Goal: Task Accomplishment & Management: Manage account settings

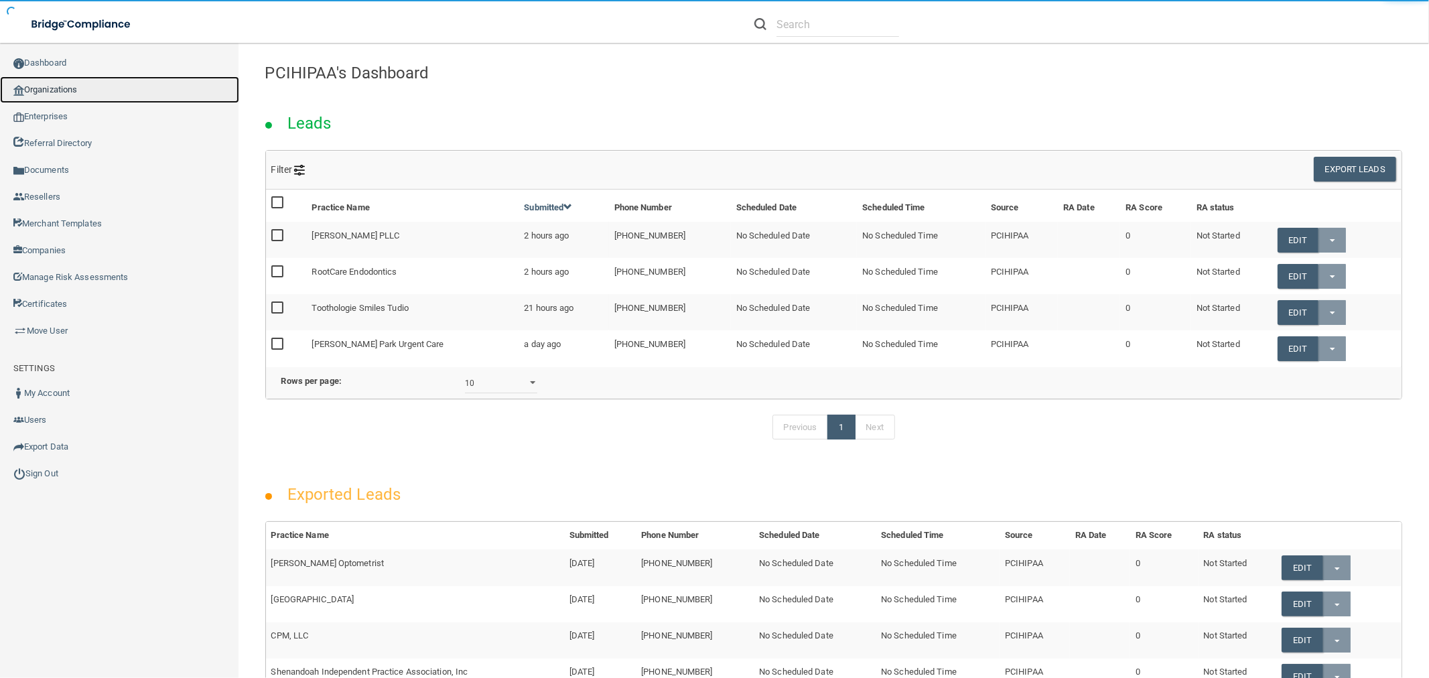
click at [79, 88] on link "Organizations" at bounding box center [119, 89] width 239 height 27
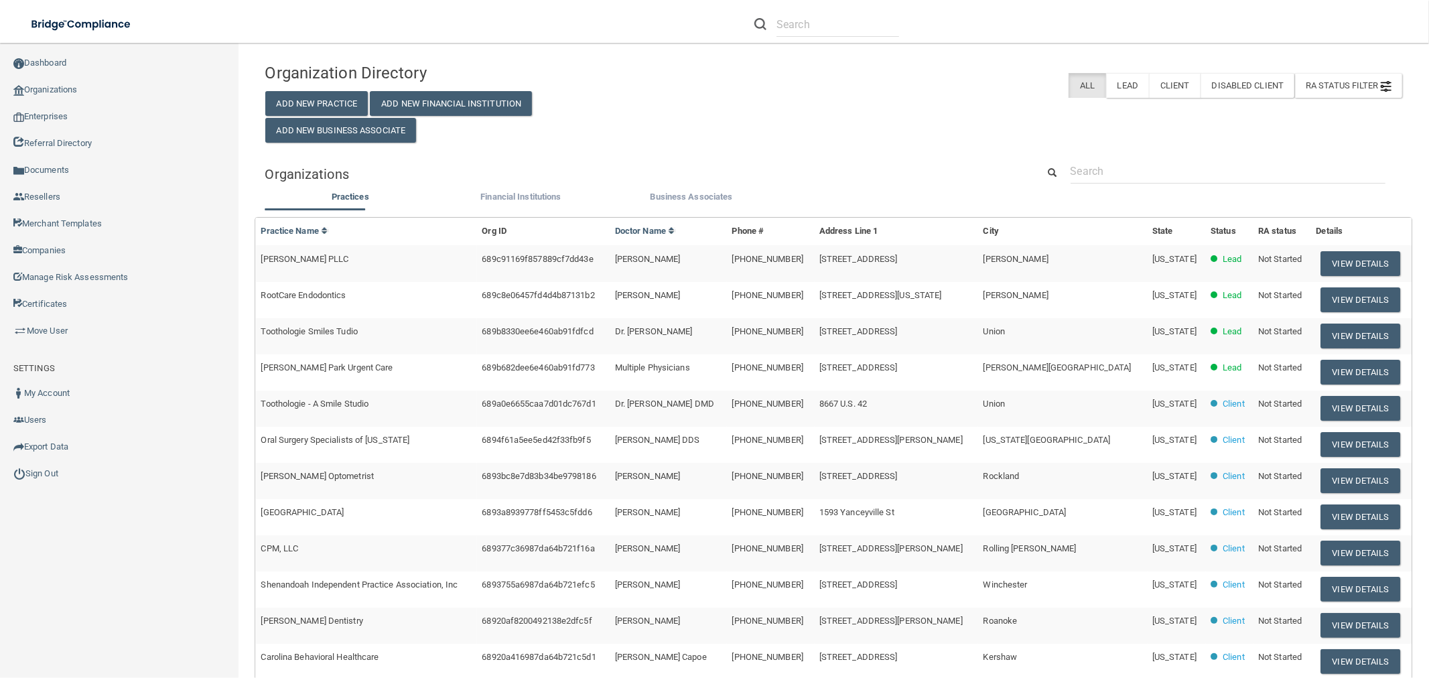
click at [1128, 188] on div "Organizations" at bounding box center [834, 174] width 1158 height 30
click at [1127, 179] on input "text" at bounding box center [1227, 171] width 315 height 25
paste input "Easy Dental Care"
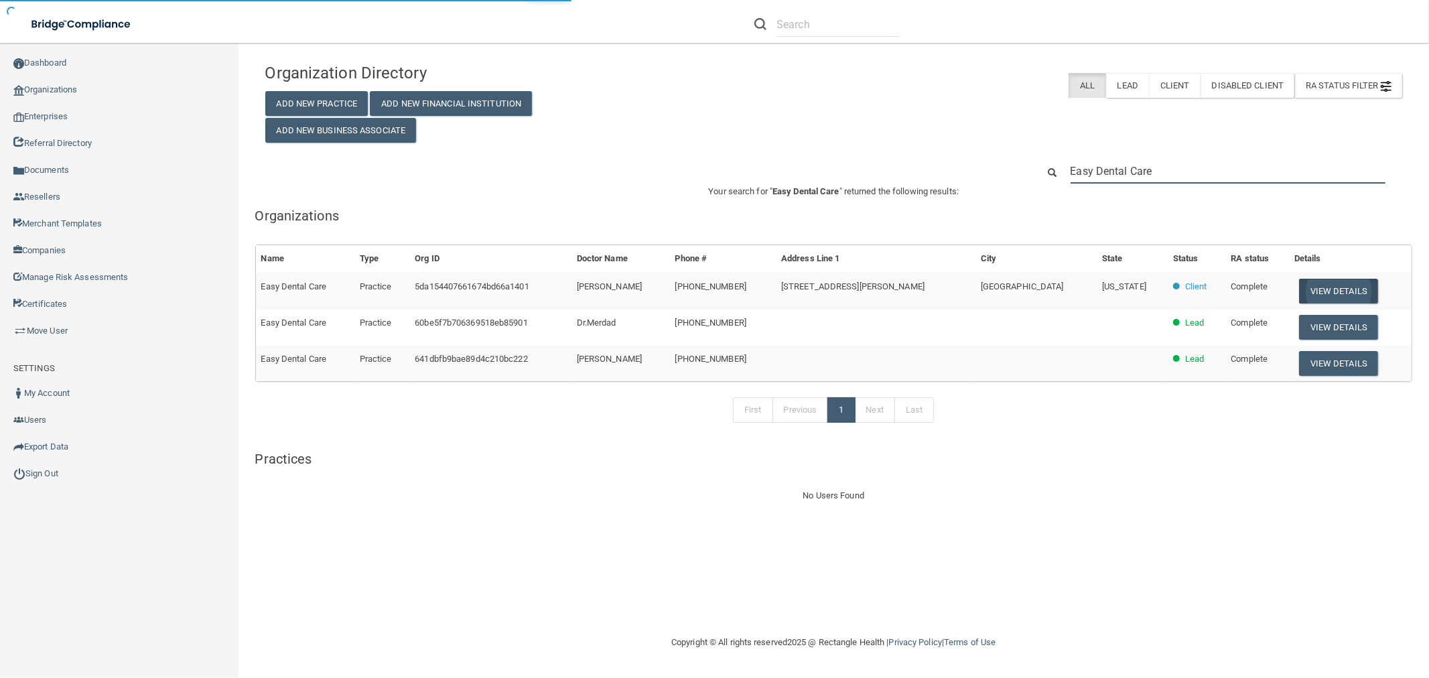
type input "Easy Dental Care"
drag, startPoint x: 1322, startPoint y: 285, endPoint x: 1147, endPoint y: 285, distance: 175.5
click at [1322, 285] on button "View Details" at bounding box center [1338, 291] width 79 height 25
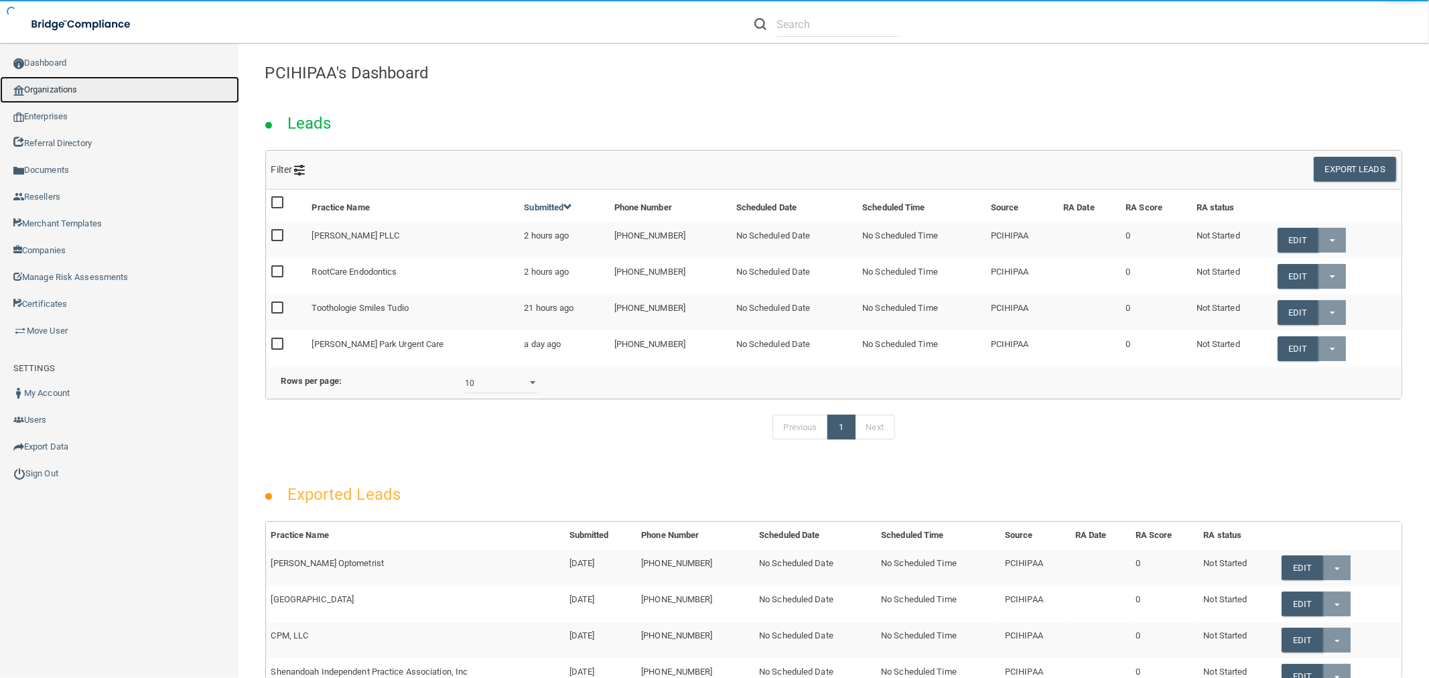
click at [125, 92] on link "Organizations" at bounding box center [119, 89] width 239 height 27
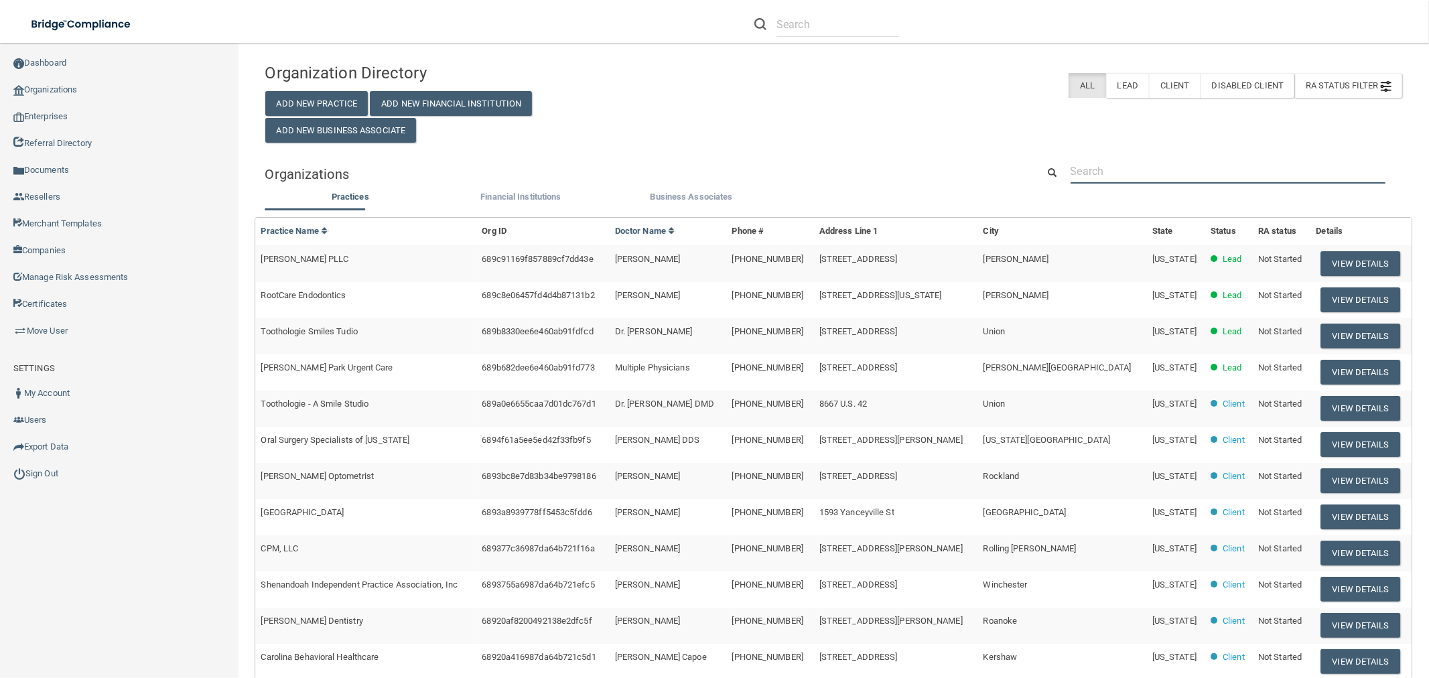
click at [1161, 162] on input "text" at bounding box center [1227, 171] width 315 height 25
paste input "[PERSON_NAME][EMAIL_ADDRESS][DOMAIN_NAME]"
type input "[PERSON_NAME][EMAIL_ADDRESS][DOMAIN_NAME]"
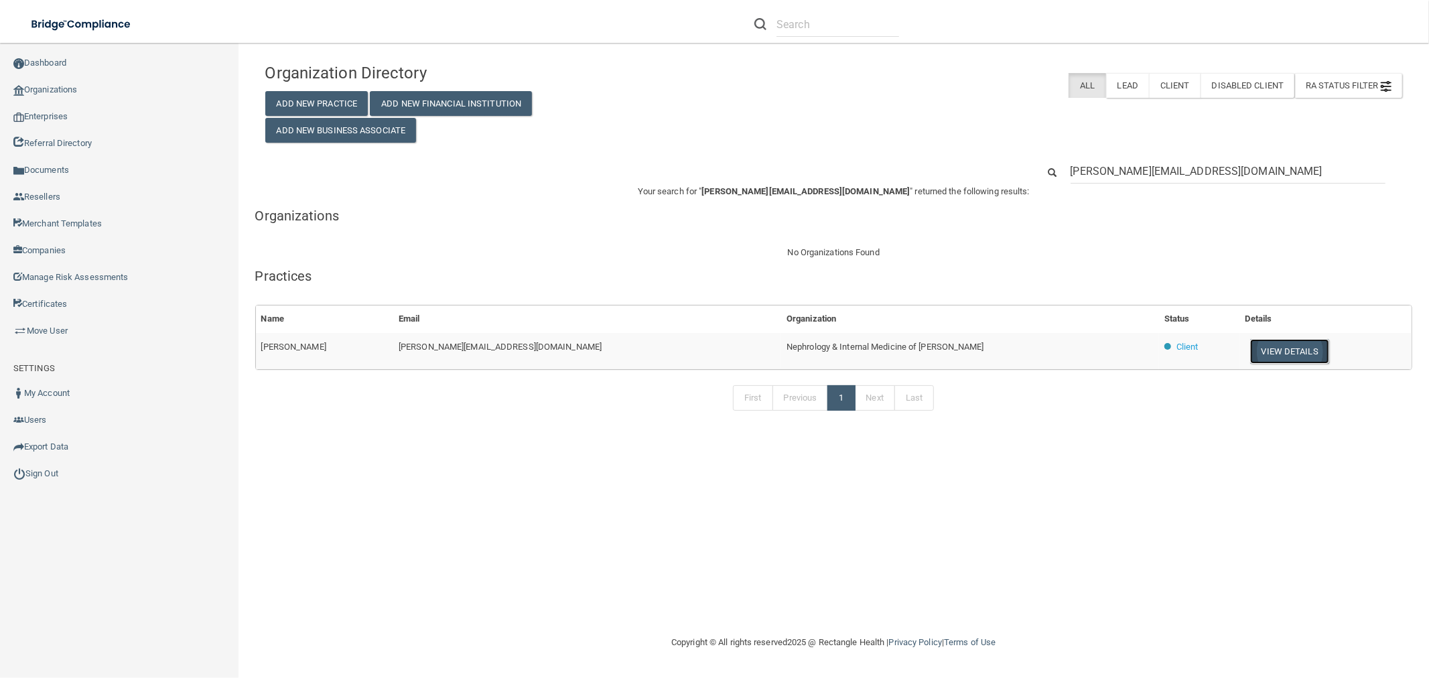
click at [1261, 342] on button "View Details" at bounding box center [1289, 351] width 79 height 25
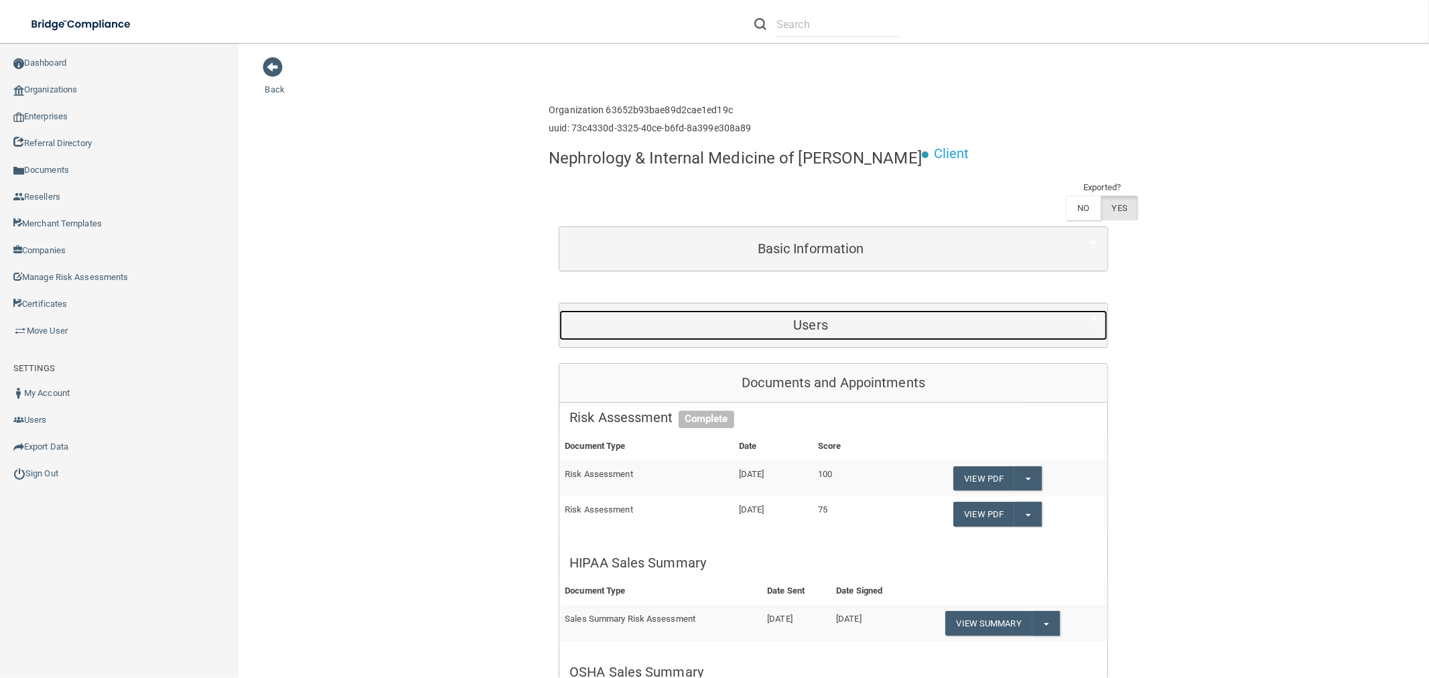
click at [863, 315] on div "Users" at bounding box center [810, 325] width 502 height 30
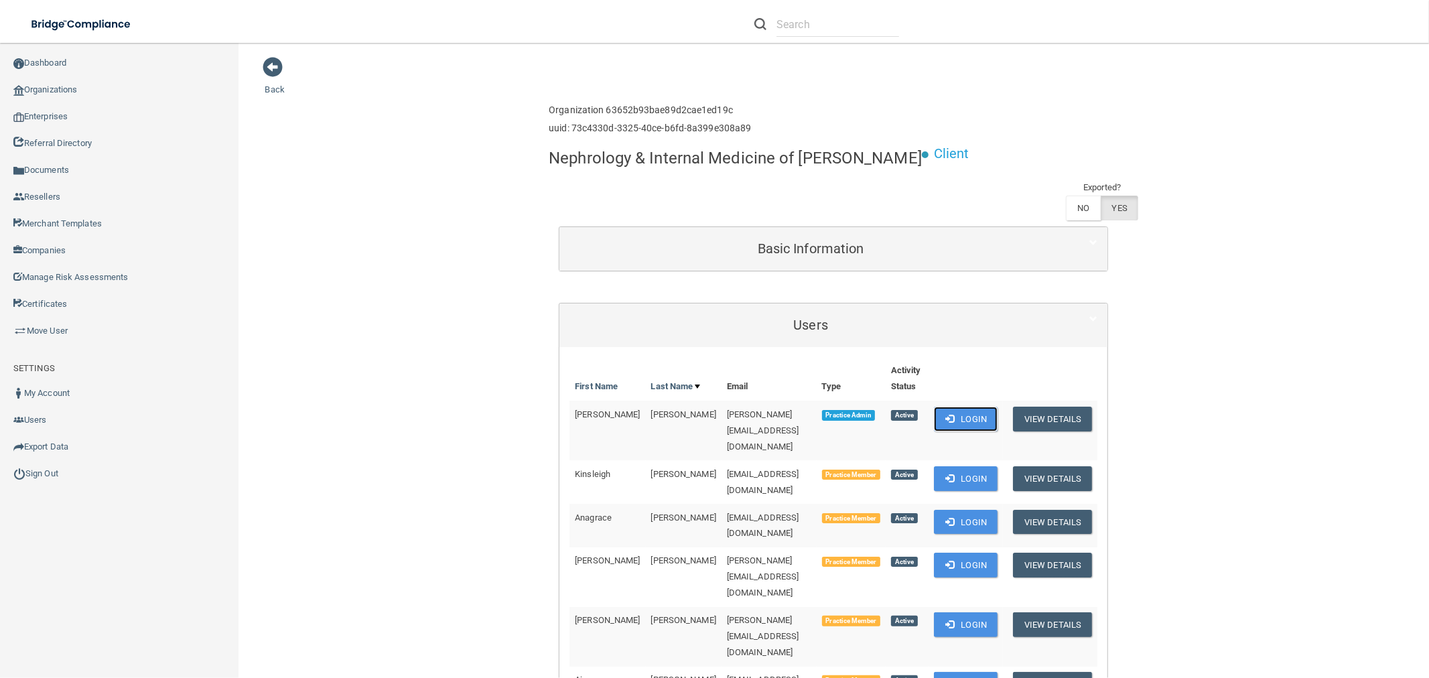
click at [951, 417] on span at bounding box center [949, 418] width 9 height 9
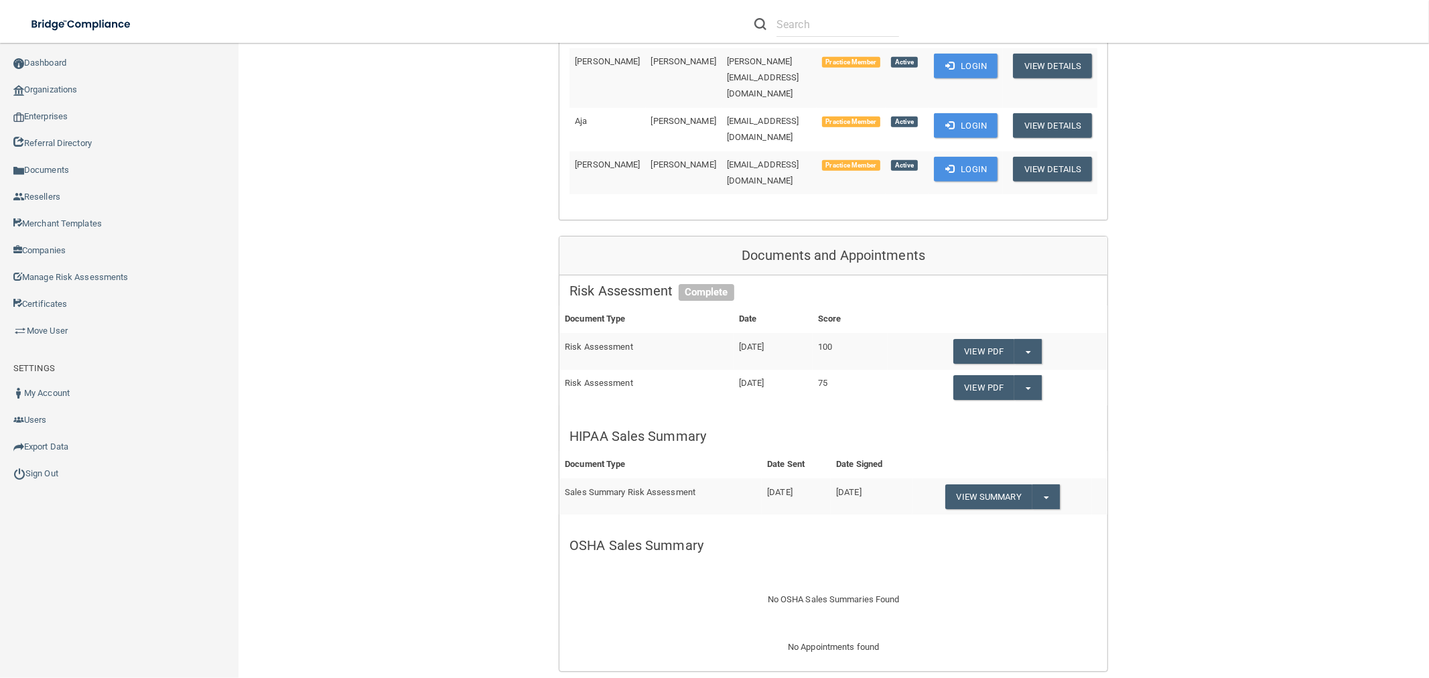
scroll to position [670, 0]
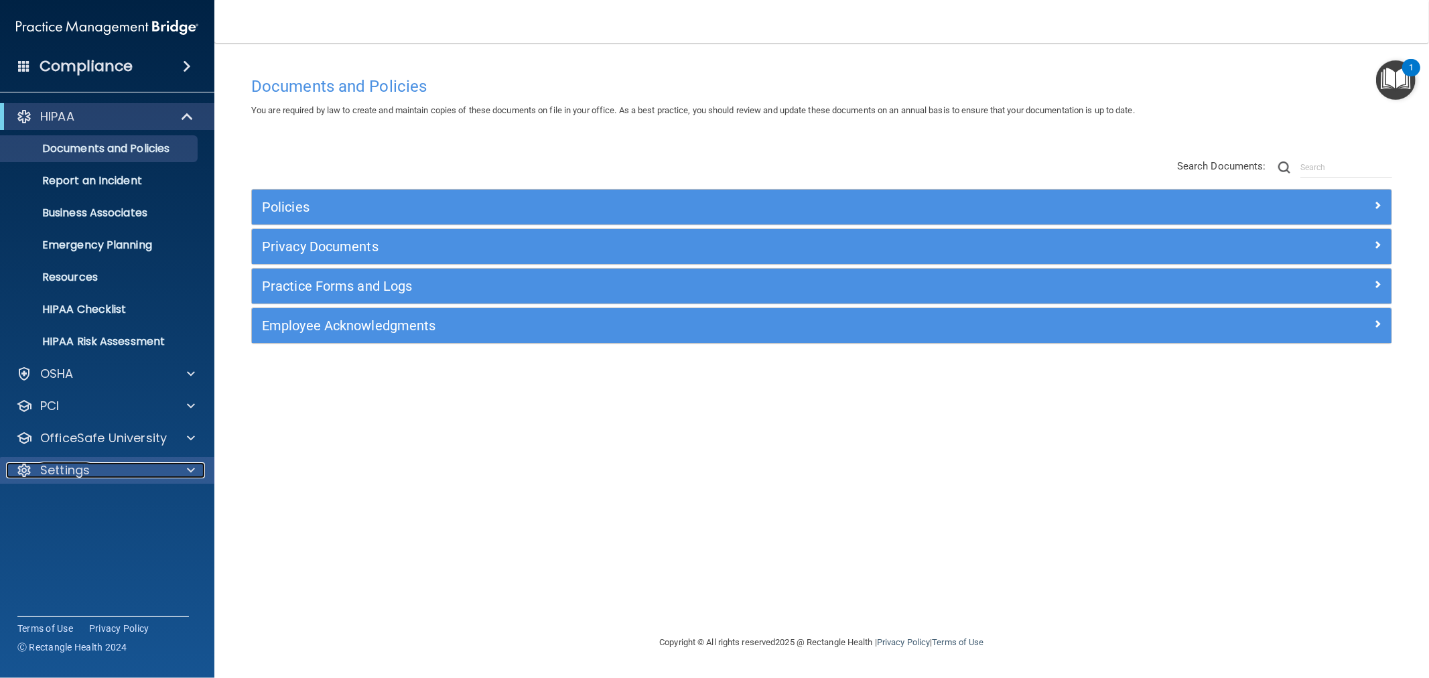
click at [80, 469] on p "Settings" at bounding box center [65, 470] width 50 height 16
click at [91, 530] on p "My Users" at bounding box center [100, 534] width 183 height 13
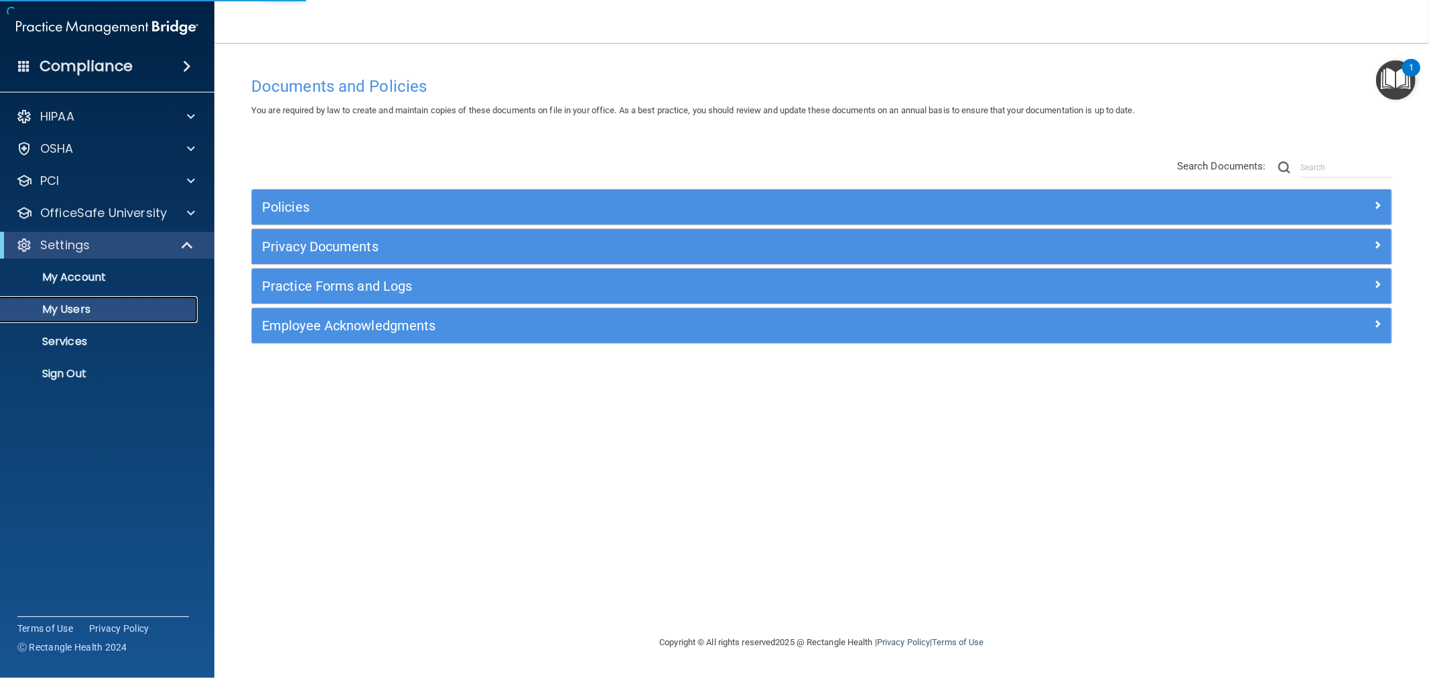
select select "20"
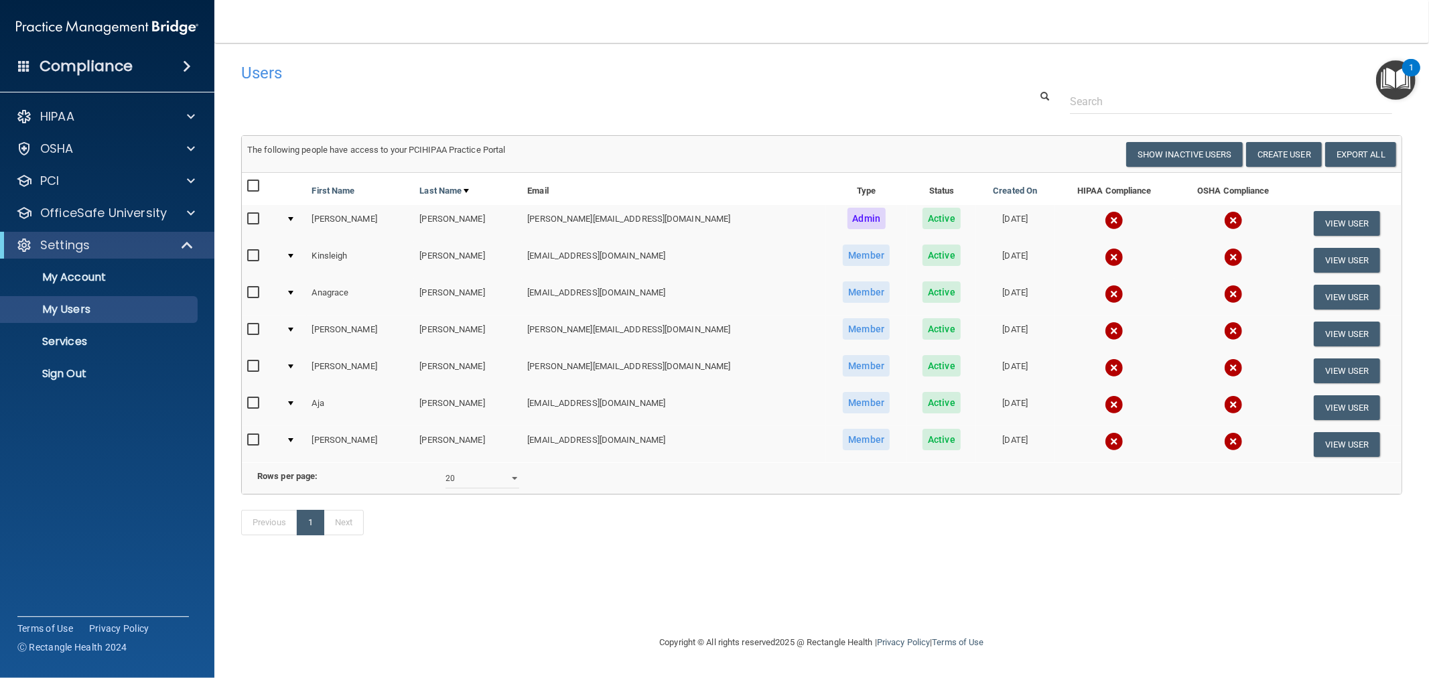
click at [1105, 223] on img at bounding box center [1114, 220] width 19 height 19
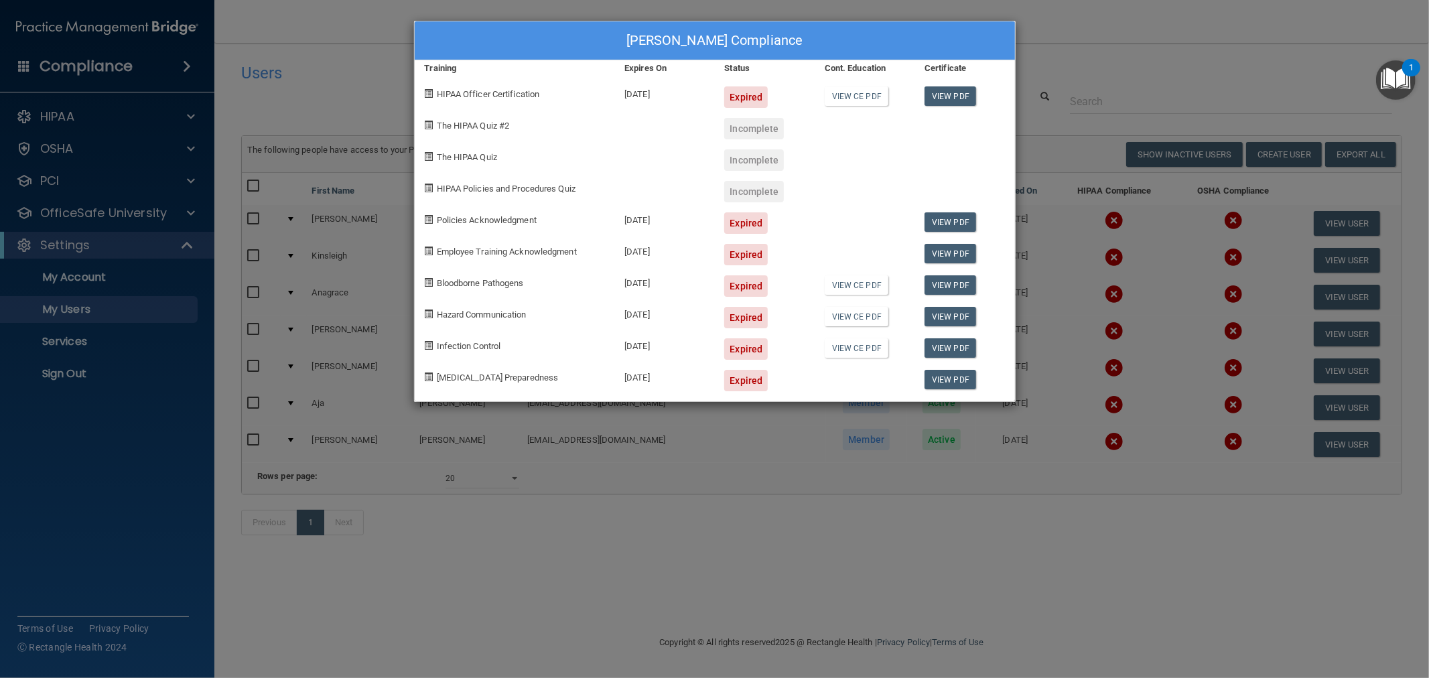
click at [80, 476] on div "Wendy Abrams's Compliance Training Expires On Status Cont. Education Certificat…" at bounding box center [714, 339] width 1429 height 678
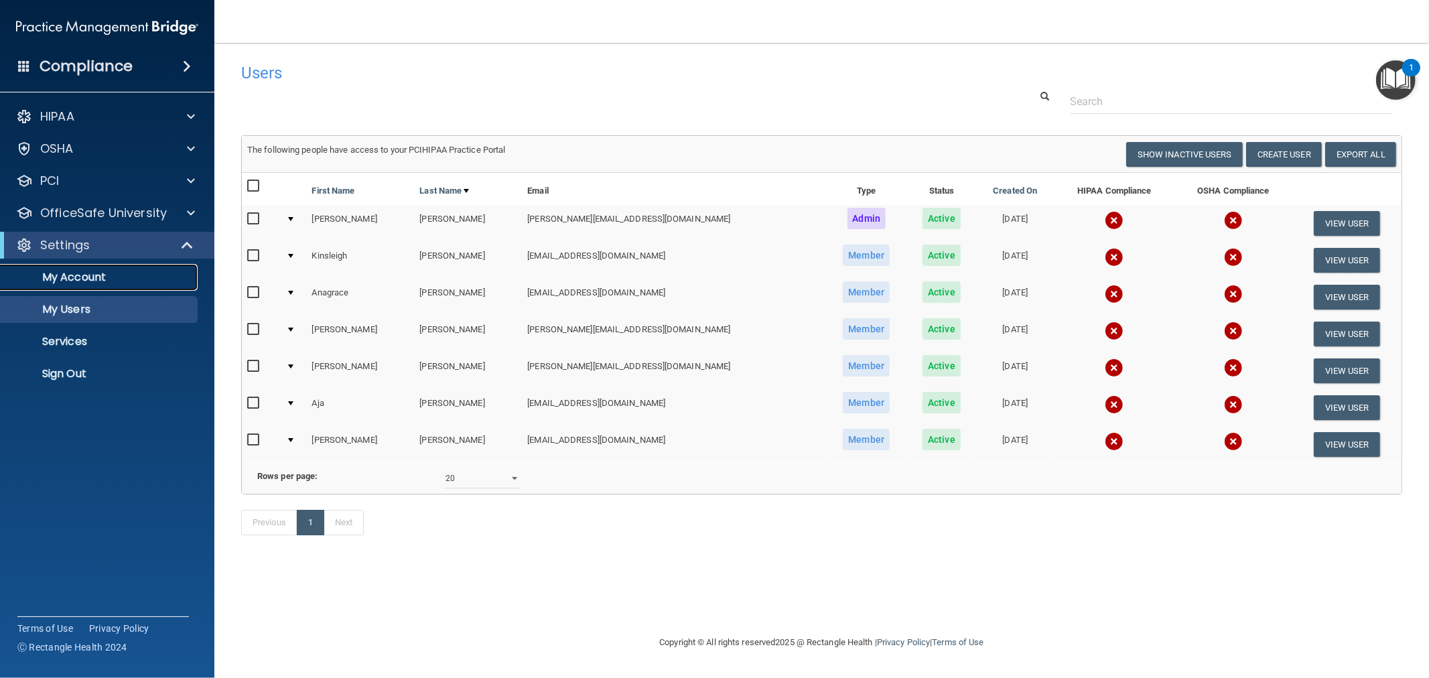
click at [89, 277] on p "My Account" at bounding box center [100, 277] width 183 height 13
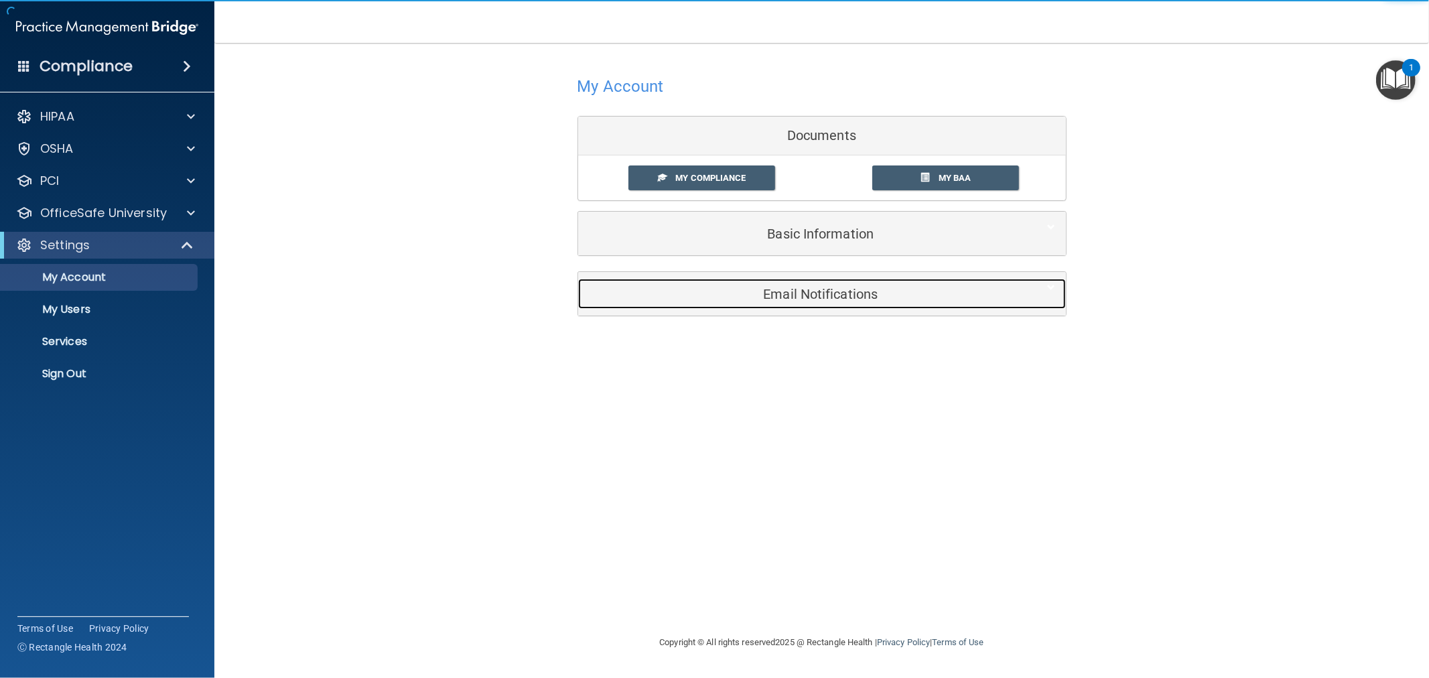
click at [847, 299] on h5 "Email Notifications" at bounding box center [801, 294] width 427 height 15
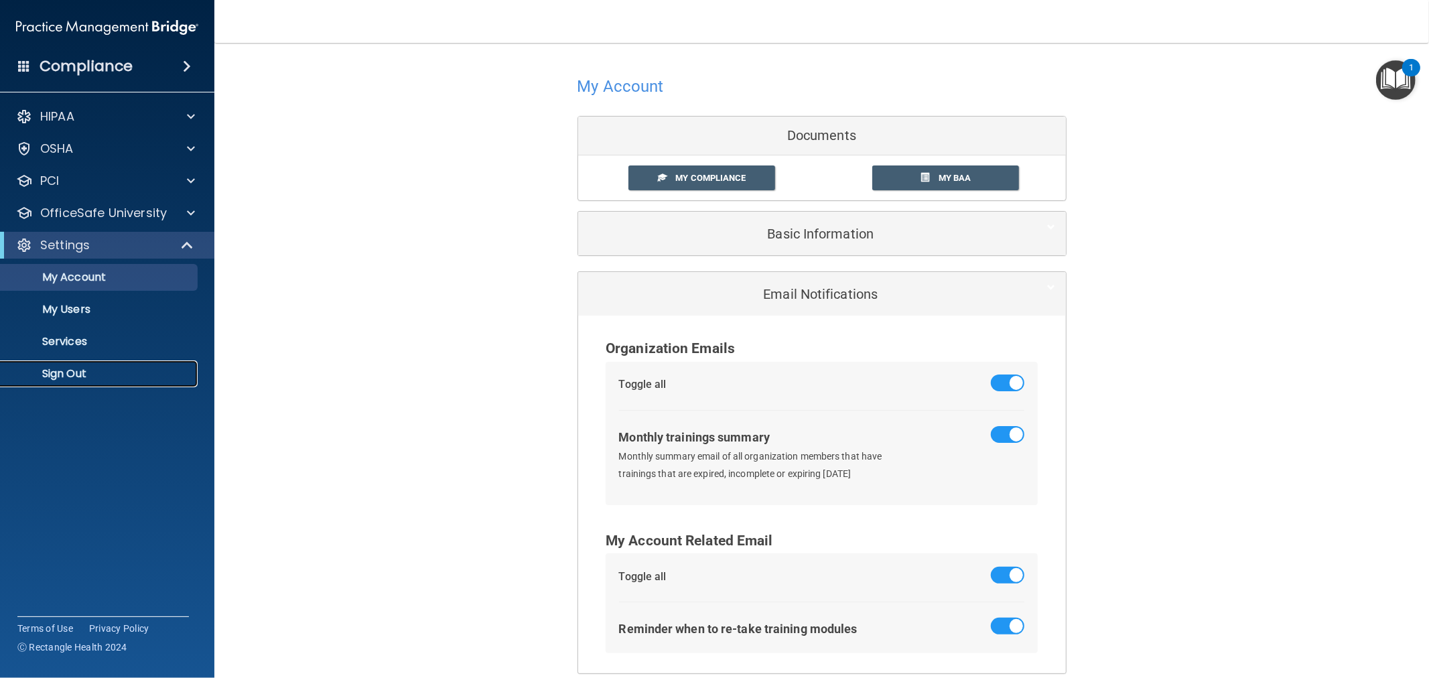
click at [58, 370] on p "Sign Out" at bounding box center [100, 373] width 183 height 13
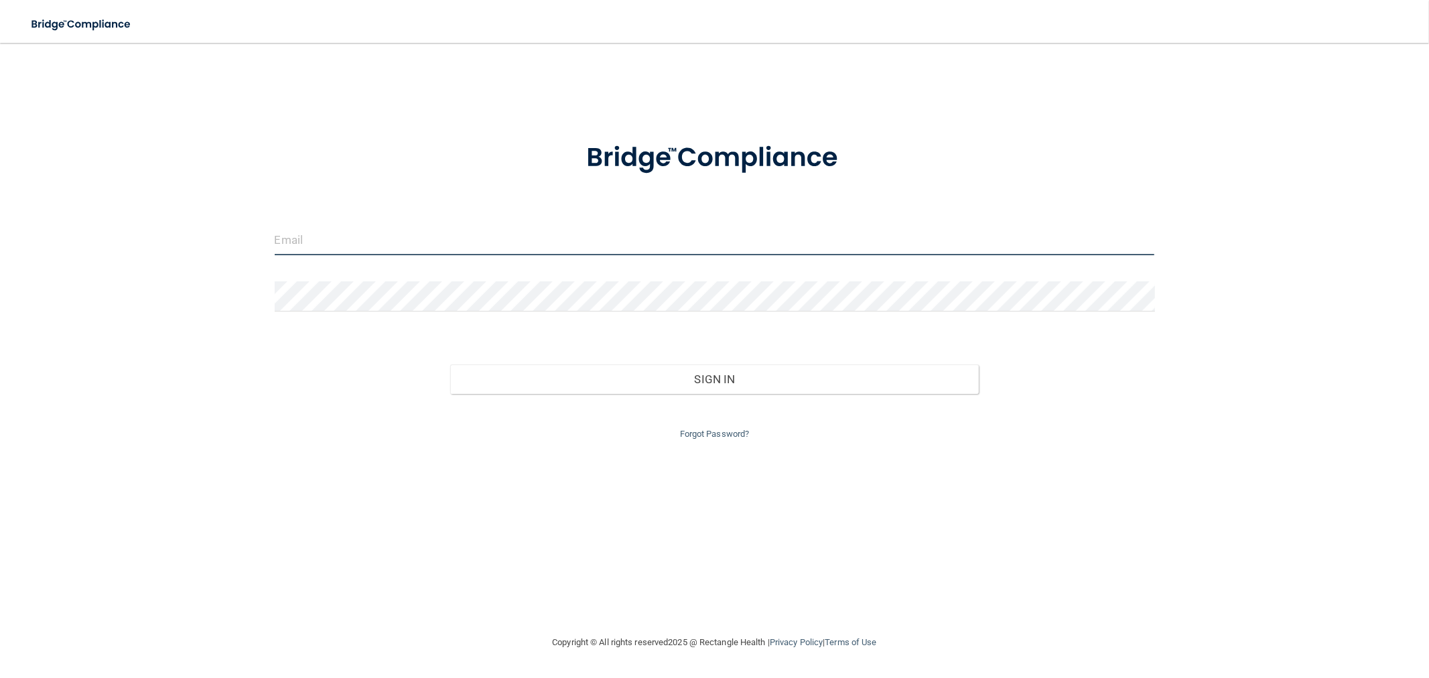
type input "clacys@pcihipaa.com"
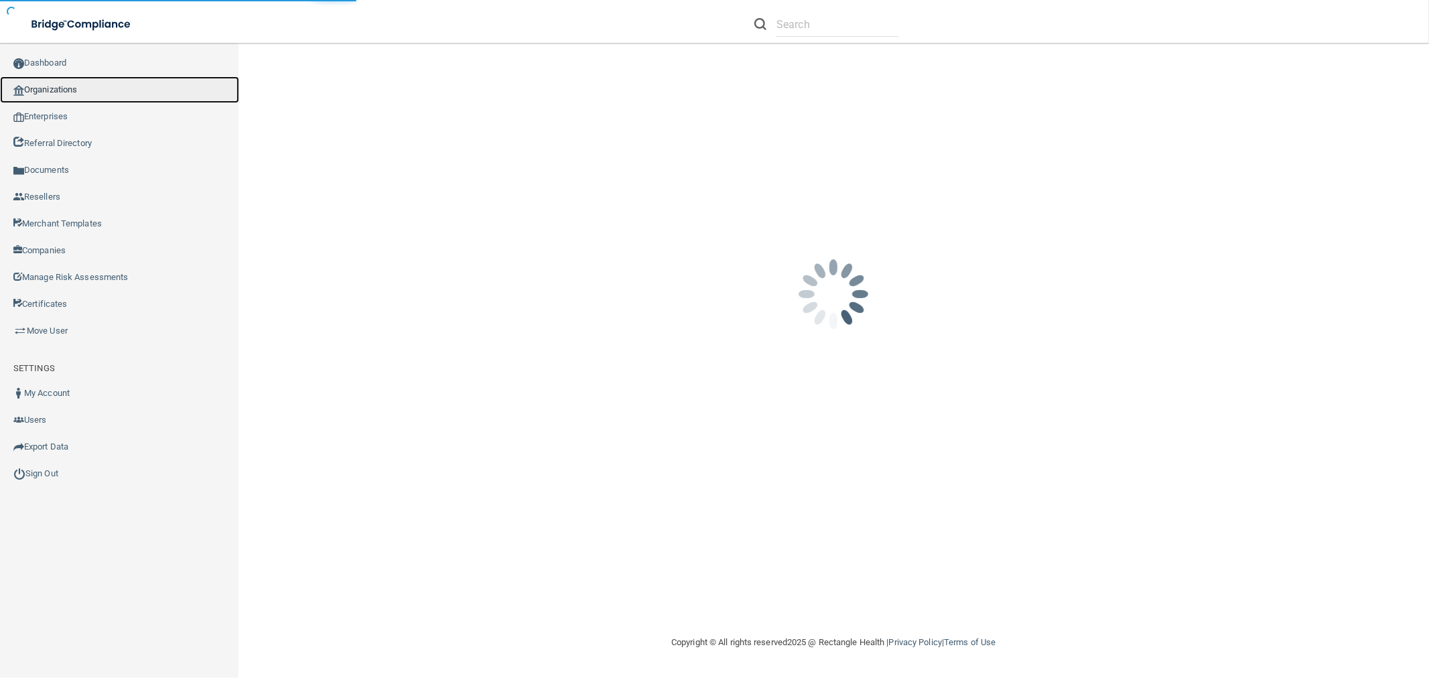
click at [43, 90] on link "Organizations" at bounding box center [119, 89] width 239 height 27
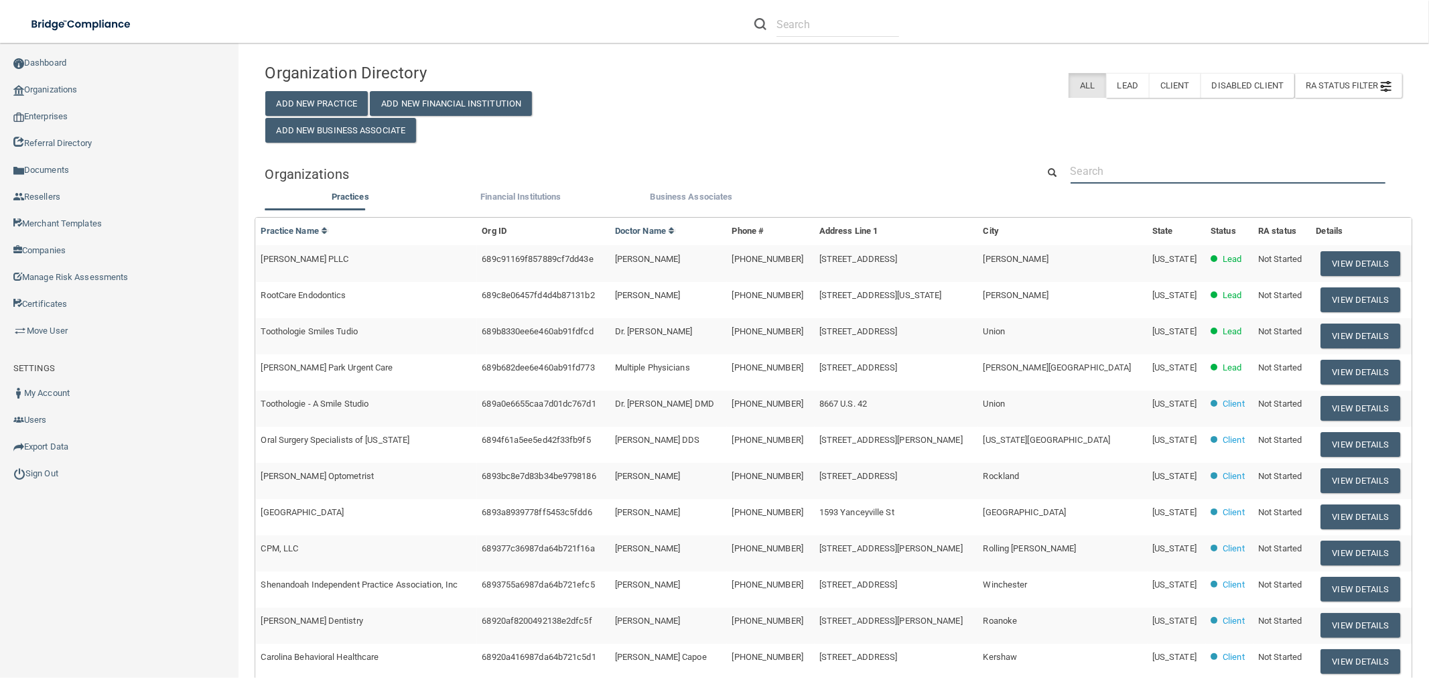
click at [1120, 178] on input "text" at bounding box center [1227, 171] width 315 height 25
paste input "[PERSON_NAME][EMAIL_ADDRESS][DOMAIN_NAME]"
type input "[PERSON_NAME][EMAIL_ADDRESS][DOMAIN_NAME]"
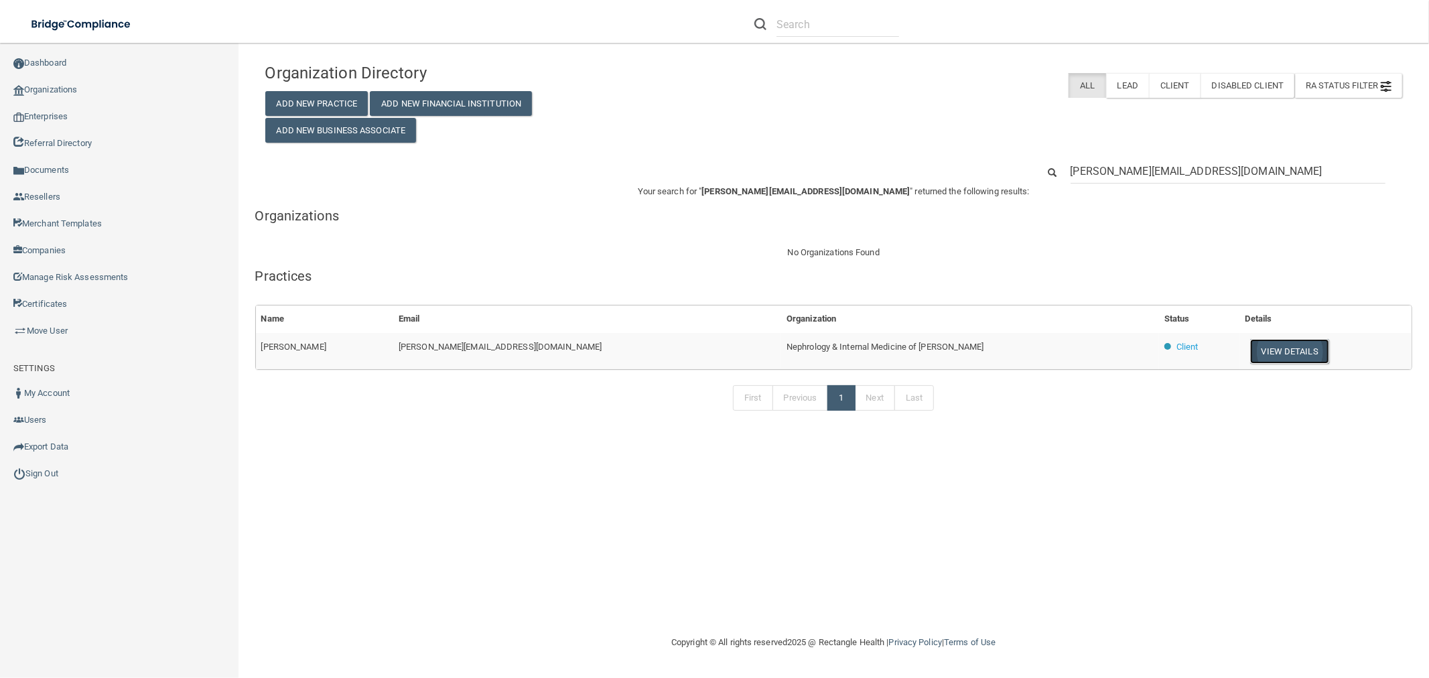
click at [1260, 360] on button "View Details" at bounding box center [1289, 351] width 79 height 25
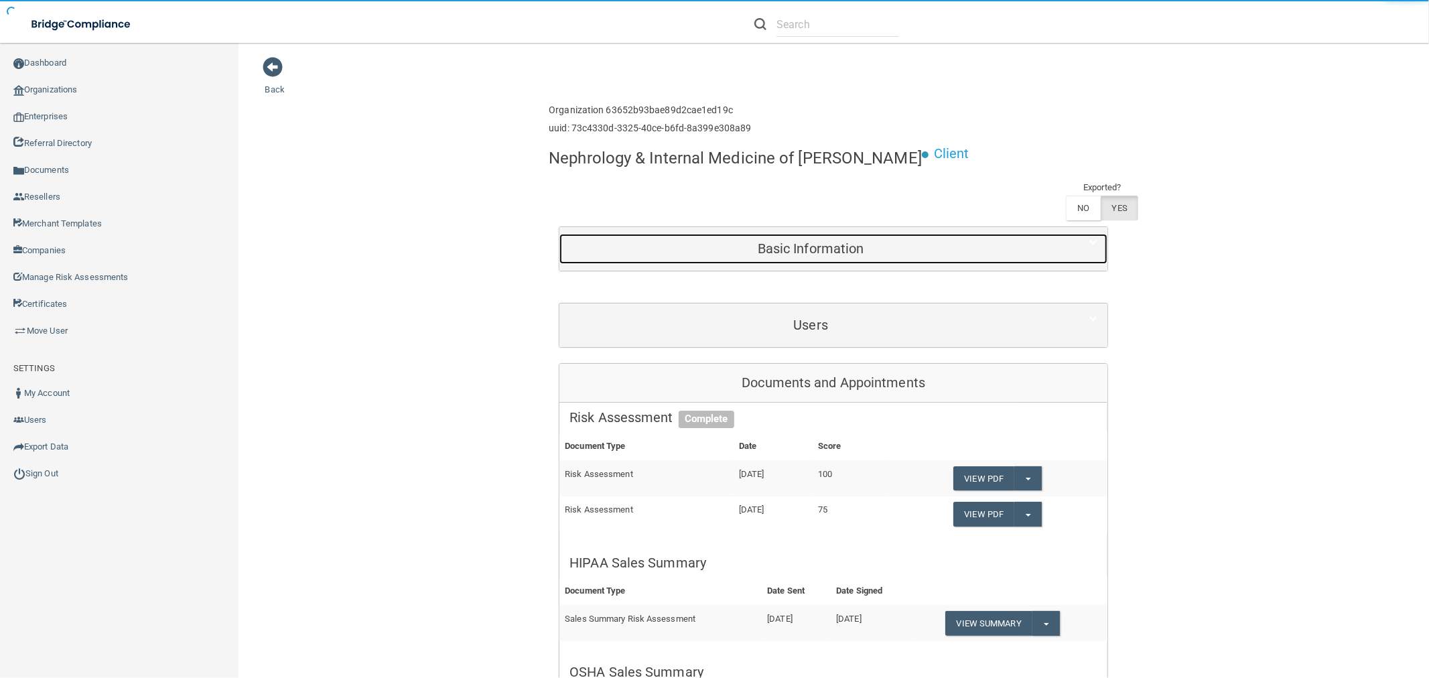
click at [823, 241] on h5 "Basic Information" at bounding box center [810, 248] width 482 height 15
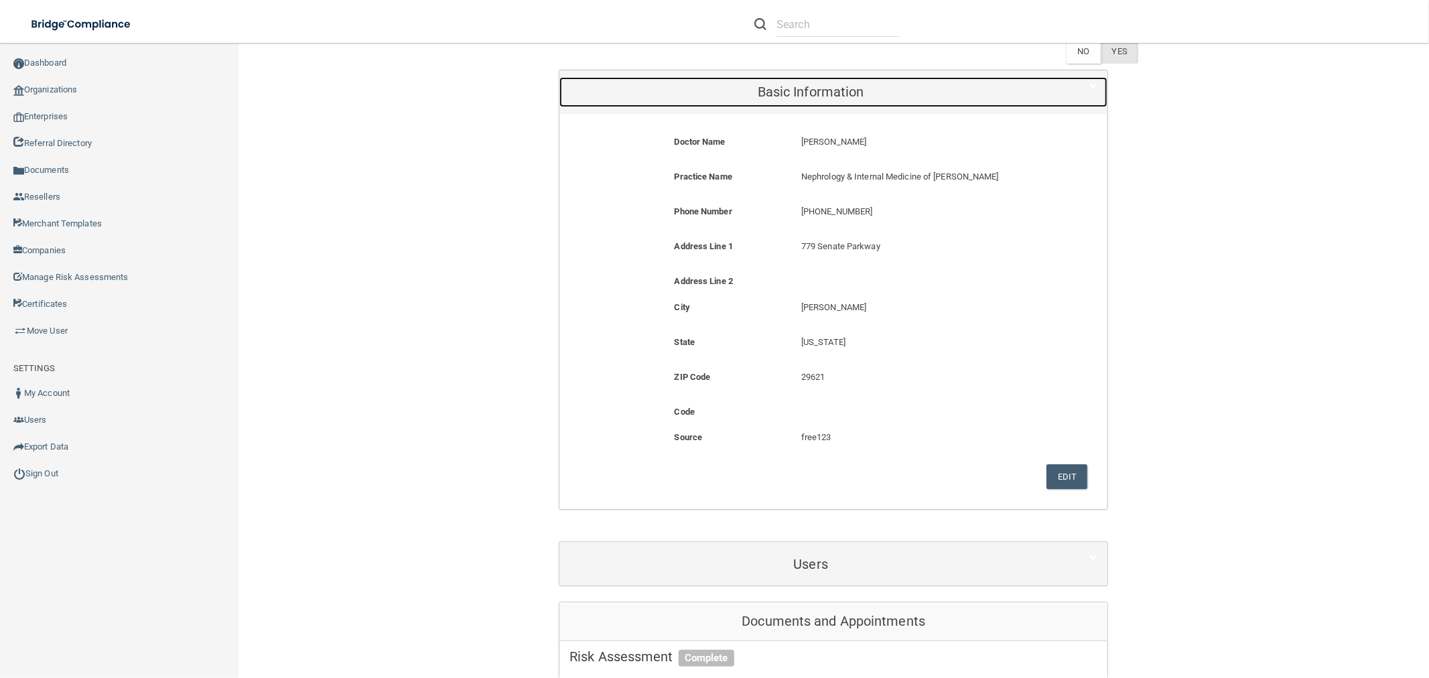
scroll to position [297, 0]
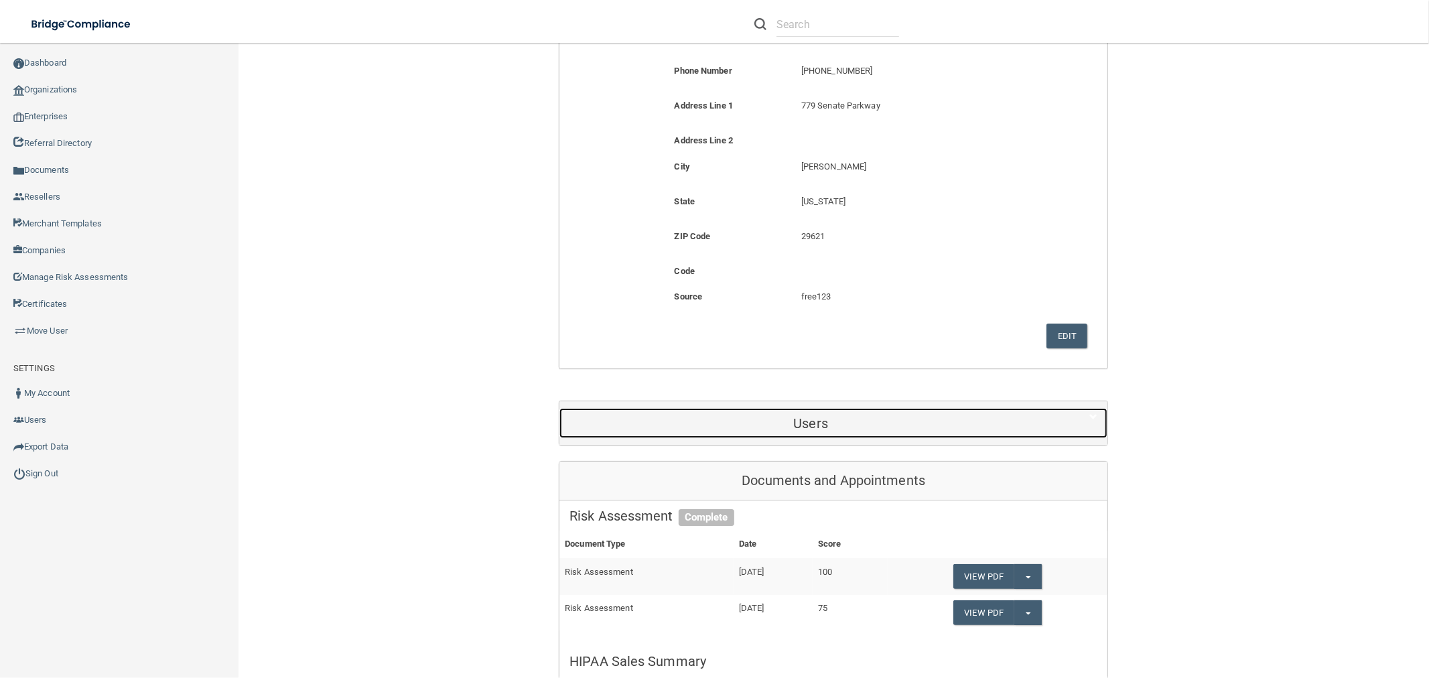
click at [825, 425] on h5 "Users" at bounding box center [810, 423] width 482 height 15
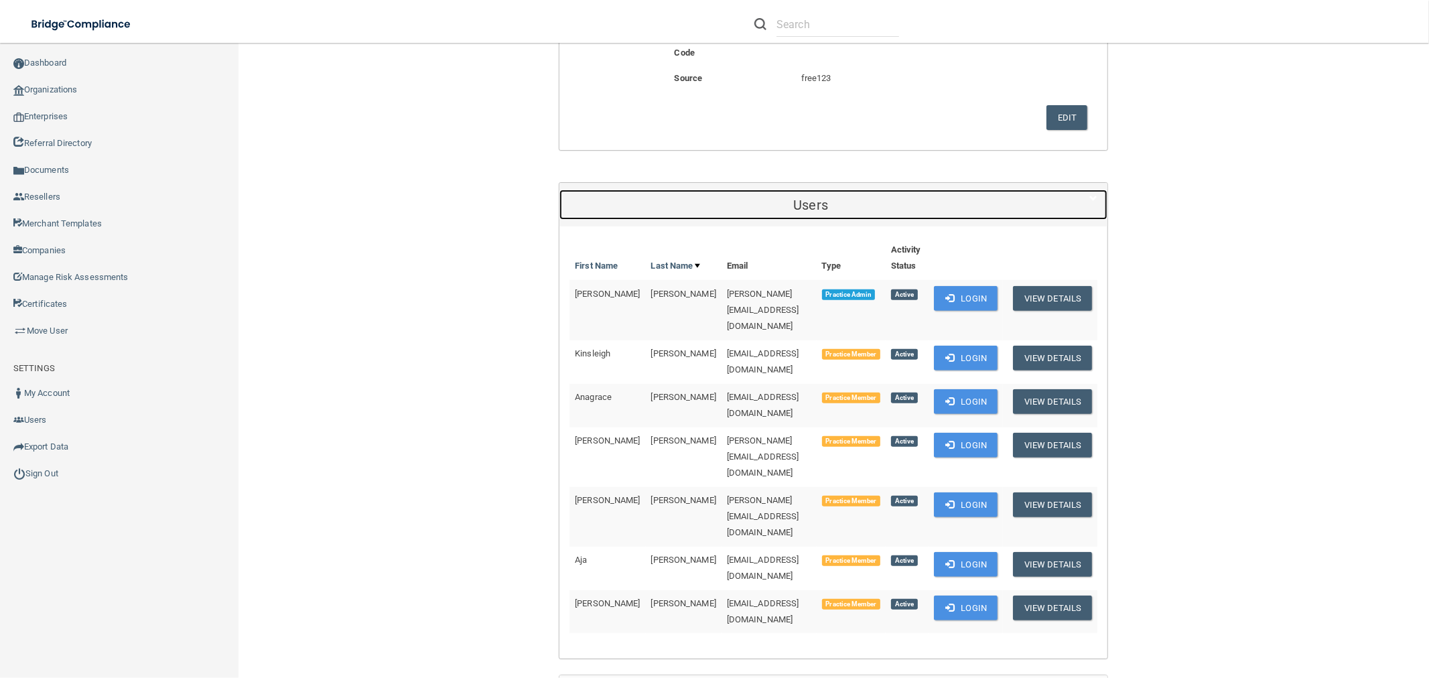
scroll to position [520, 0]
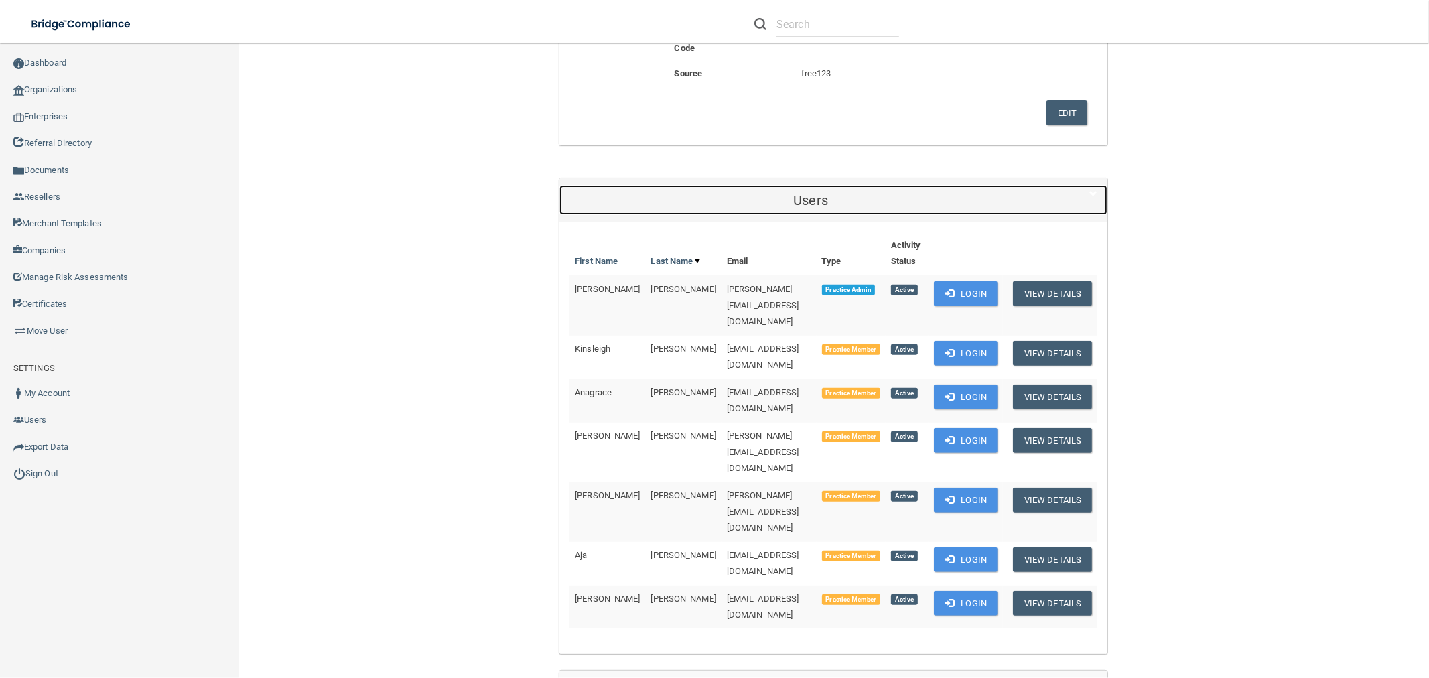
click at [839, 201] on h5 "Users" at bounding box center [810, 200] width 482 height 15
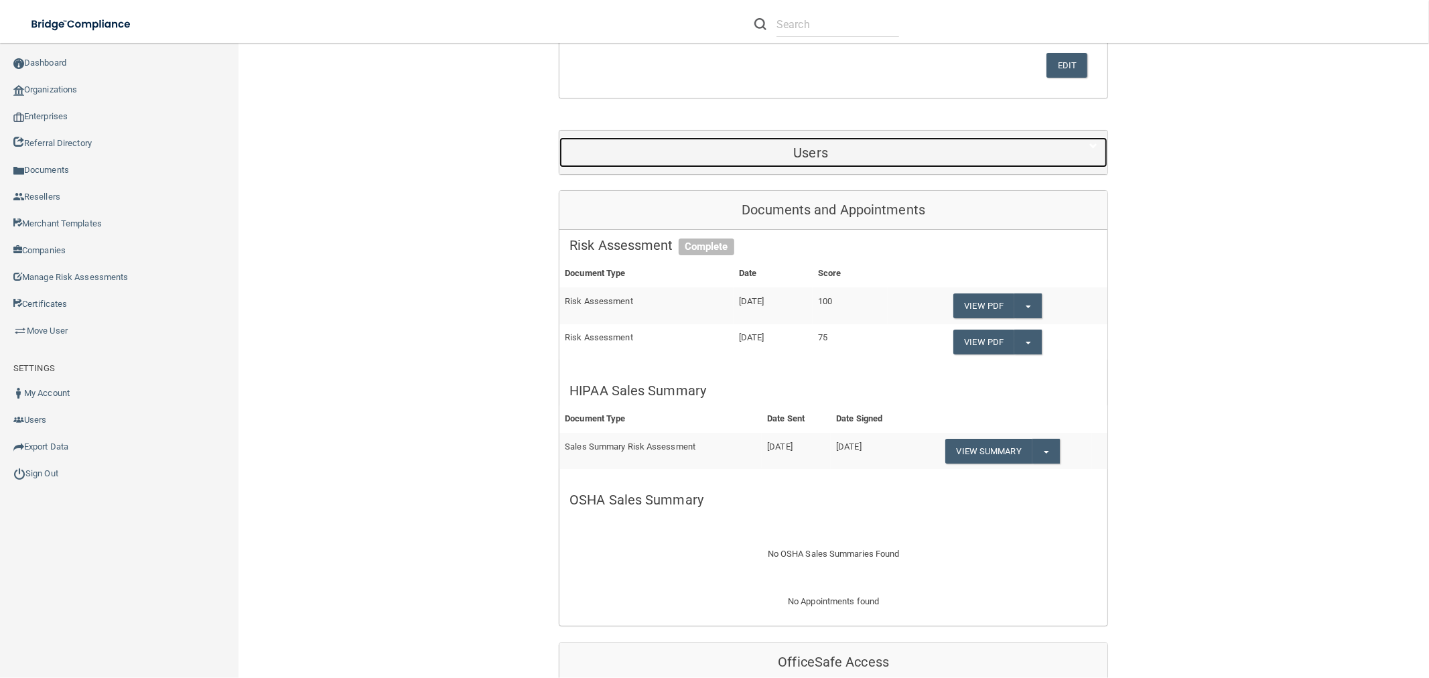
scroll to position [595, 0]
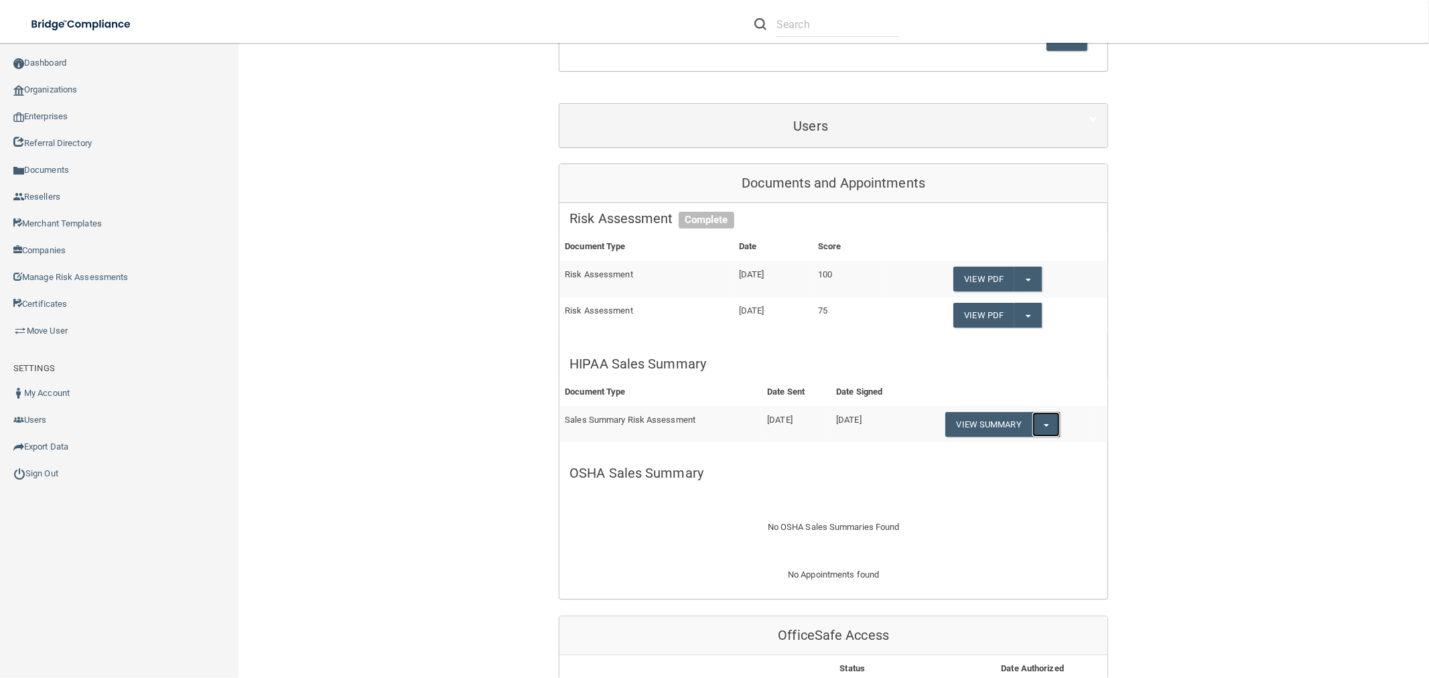
click at [1054, 426] on button "Split button!" at bounding box center [1045, 424] width 27 height 25
click at [990, 451] on link "Download as PDF" at bounding box center [1000, 451] width 111 height 20
